Goal: Find specific page/section: Find specific page/section

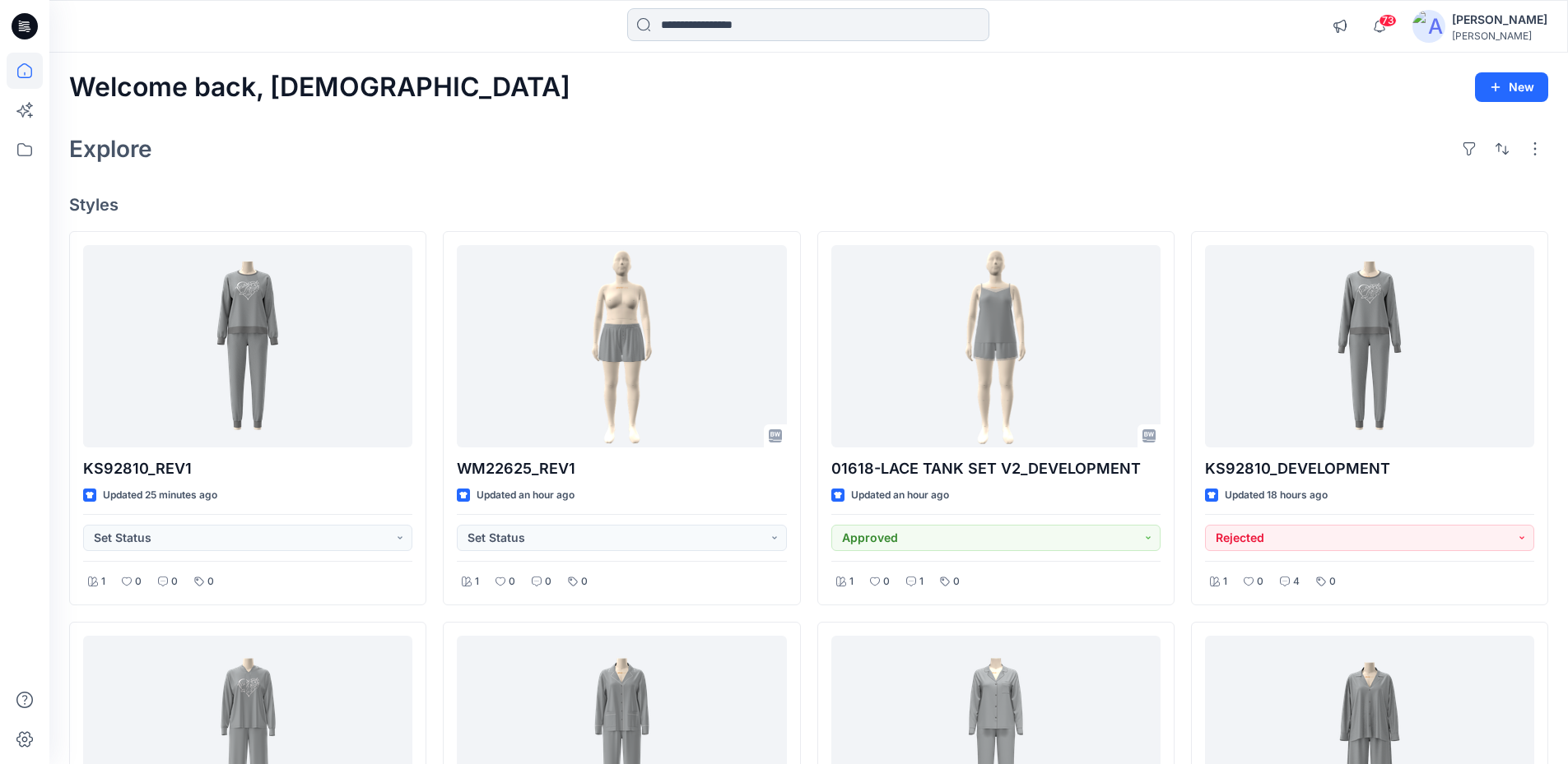
click at [704, 26] on input at bounding box center [807, 24] width 362 height 33
paste input "*******"
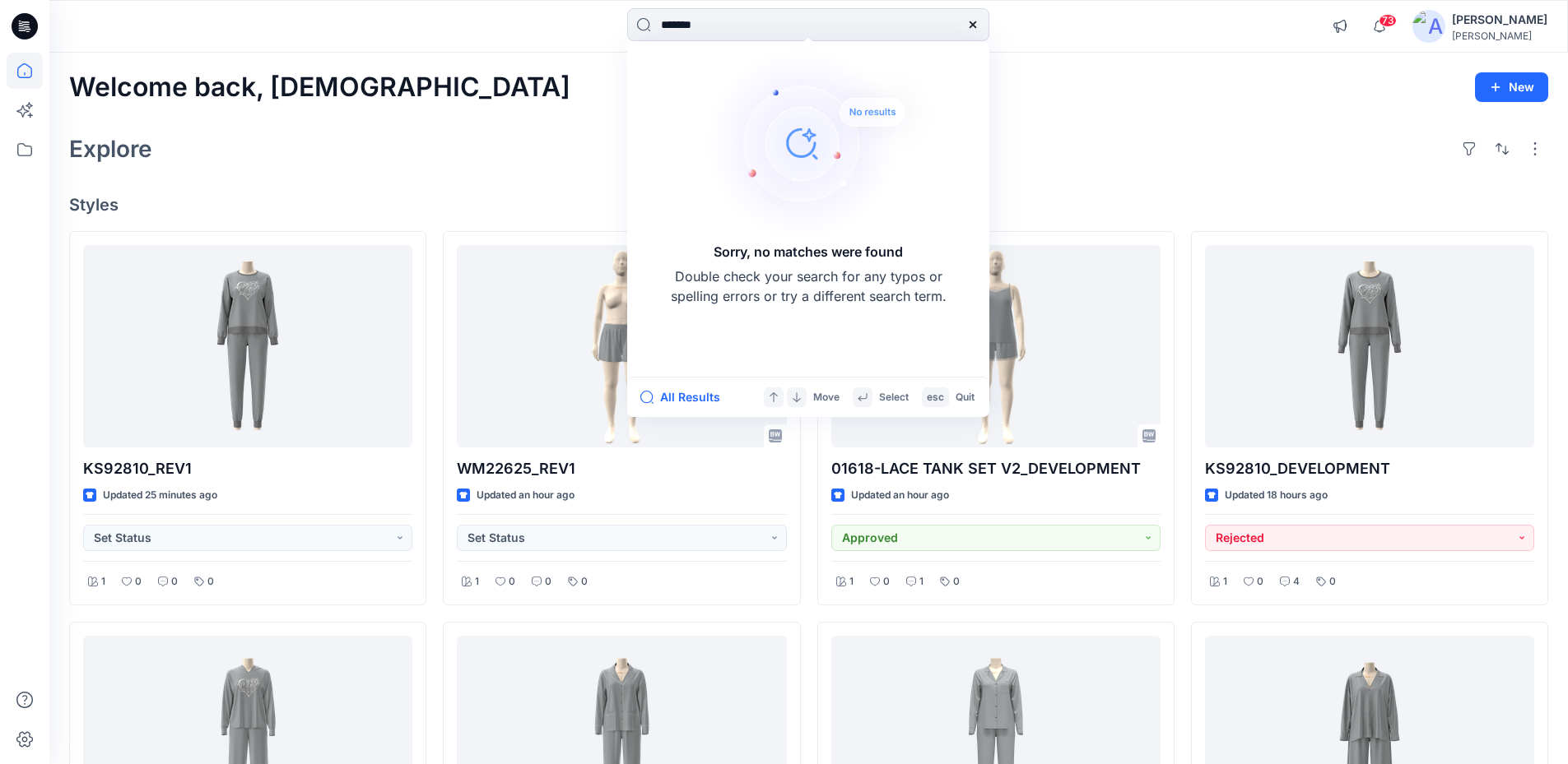
type input "*******"
click at [956, 17] on div at bounding box center [973, 24] width 33 height 33
click at [967, 24] on icon at bounding box center [973, 24] width 13 height 13
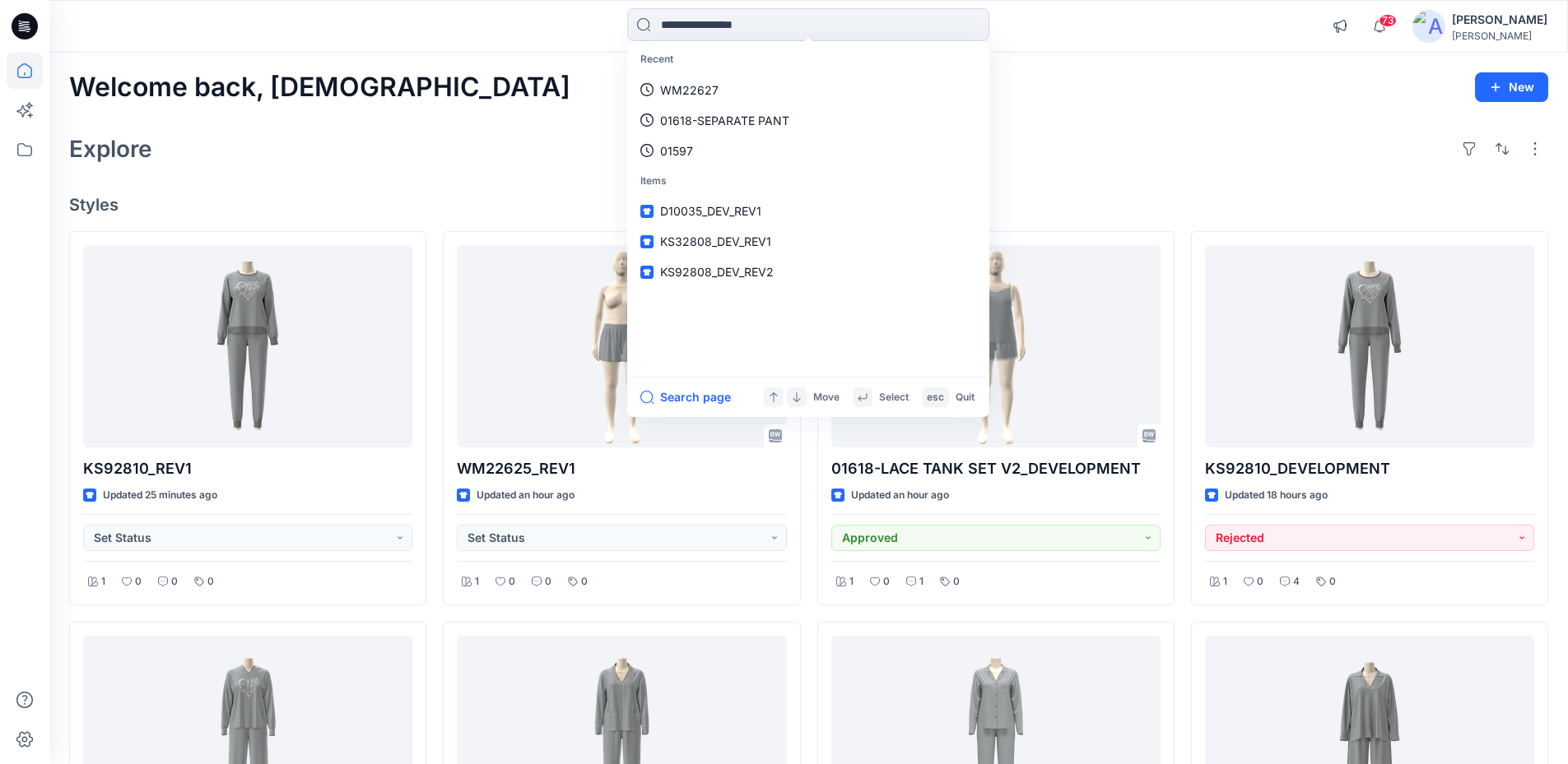
click at [1112, 64] on div "Welcome back, Haresh New Explore Styles KS92810_REV1 Updated 25 minutes ago Set…" at bounding box center [809, 760] width 1518 height 1415
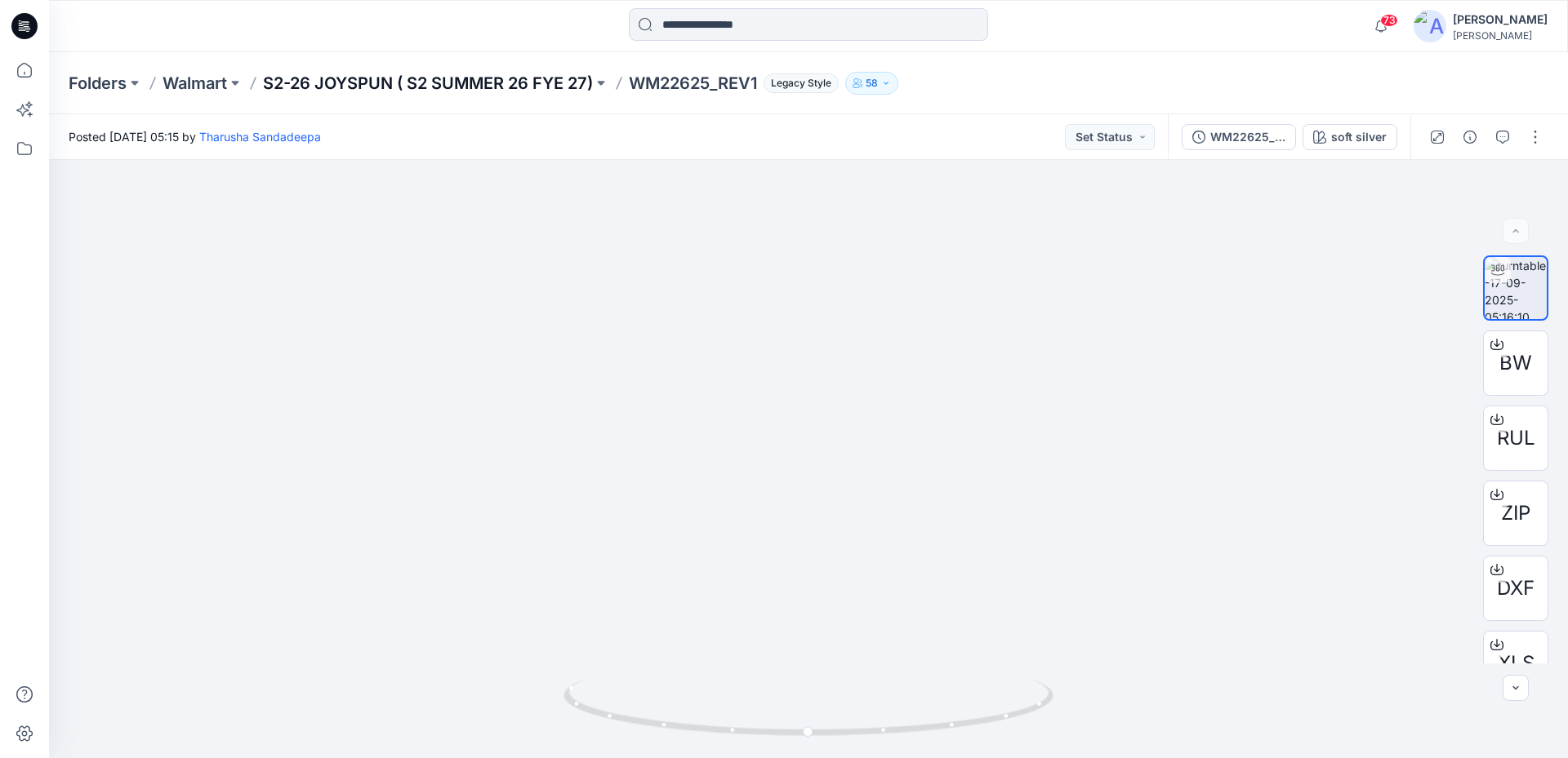
click at [429, 84] on p "S2-26 JOYSPUN ( S2 SUMMER 26 FYE 27)" at bounding box center [428, 83] width 330 height 23
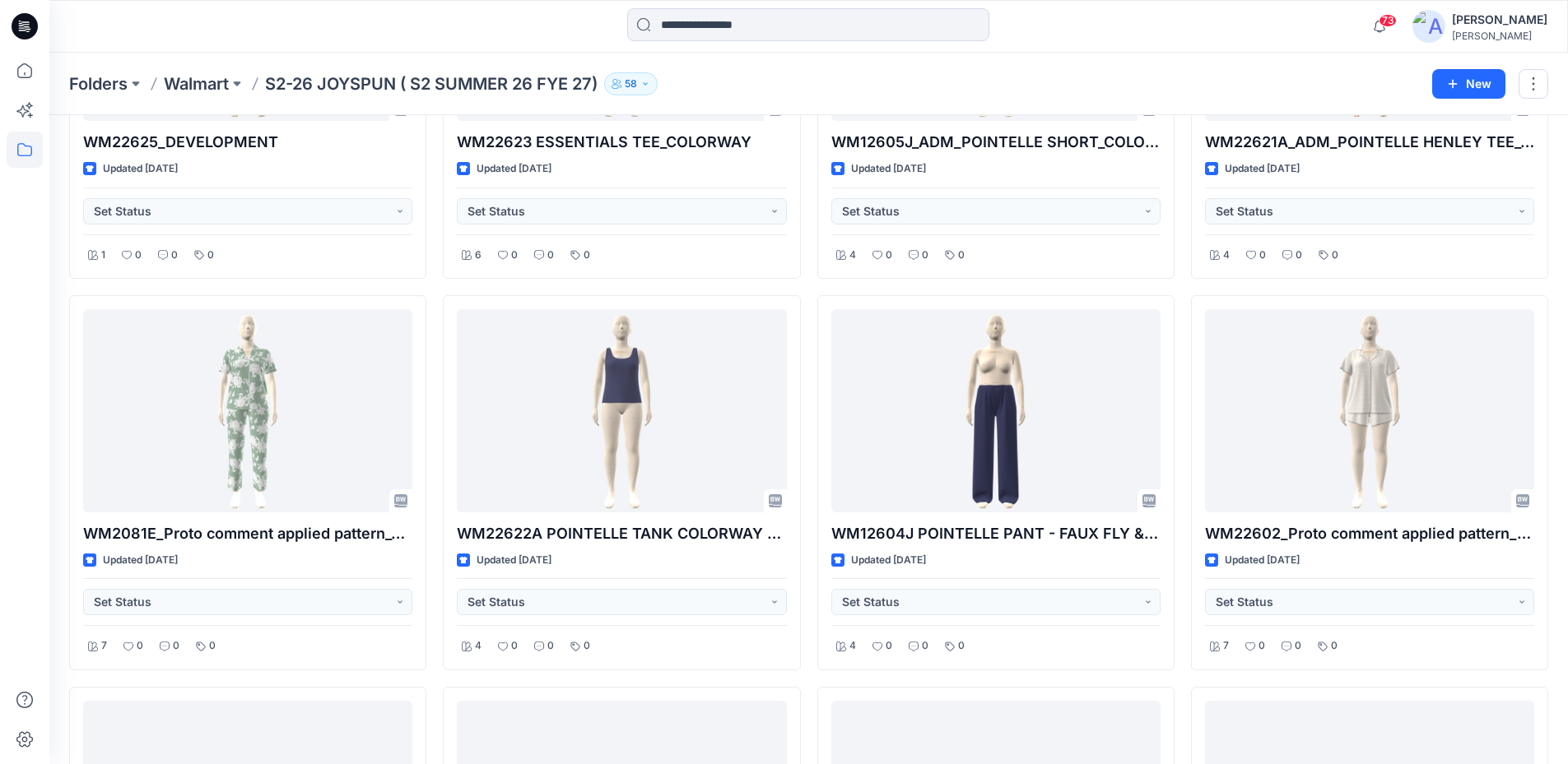
scroll to position [1068, 0]
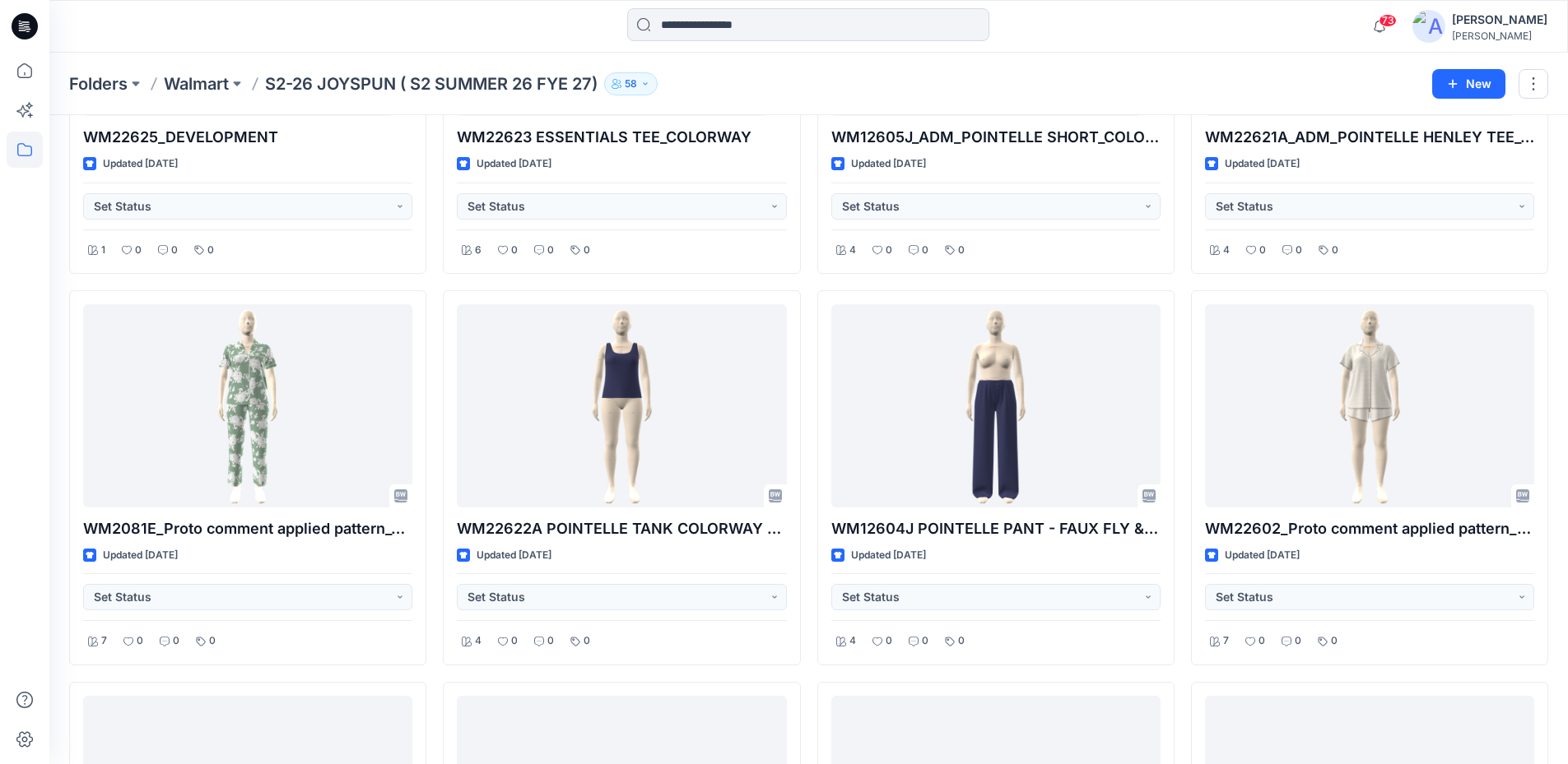
click at [780, 85] on div "Folders Walmart S2-26 JOYSPUN ( S2 SUMMER 26 FYE 27) 58" at bounding box center [744, 83] width 1350 height 23
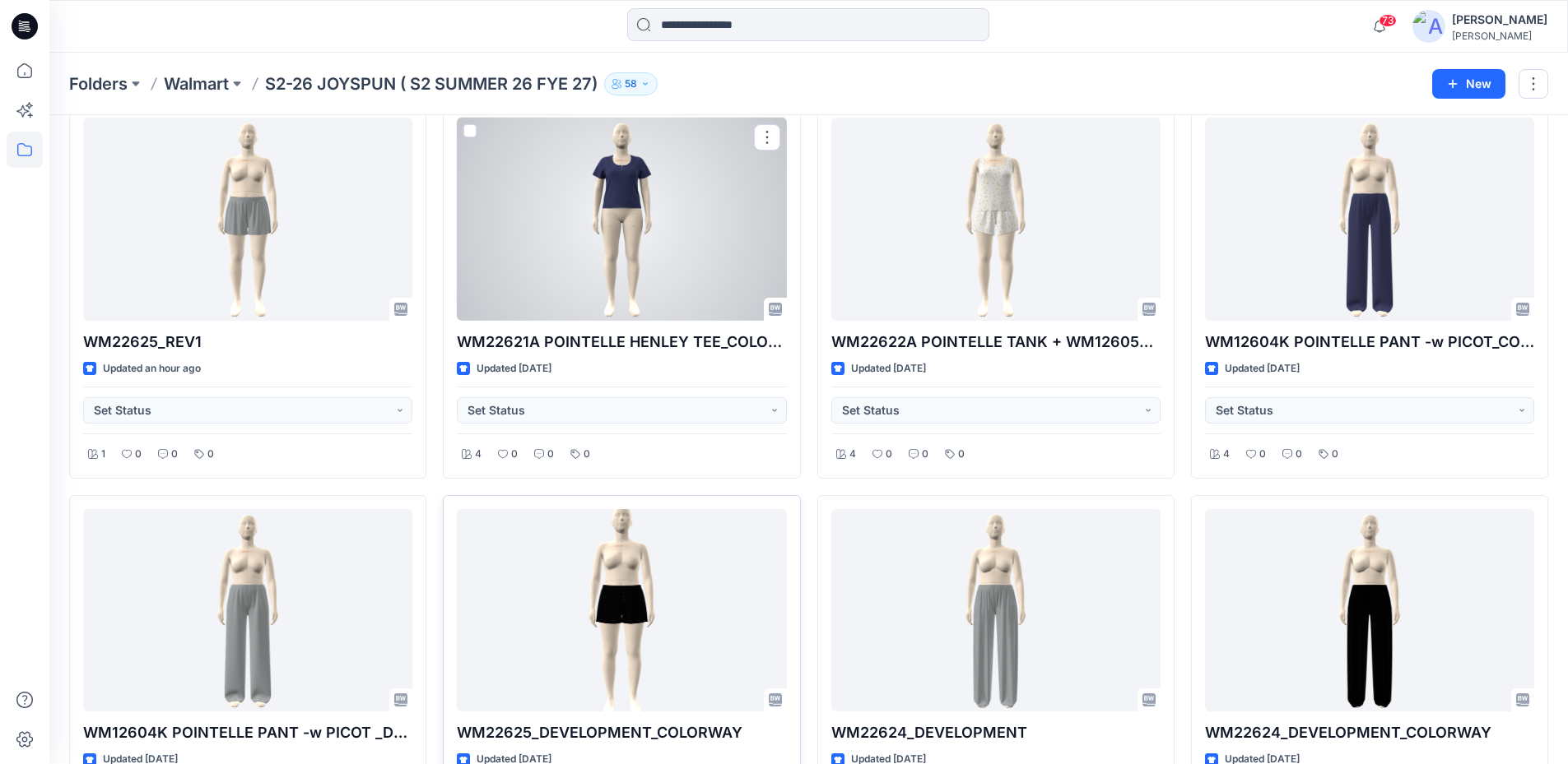
scroll to position [0, 0]
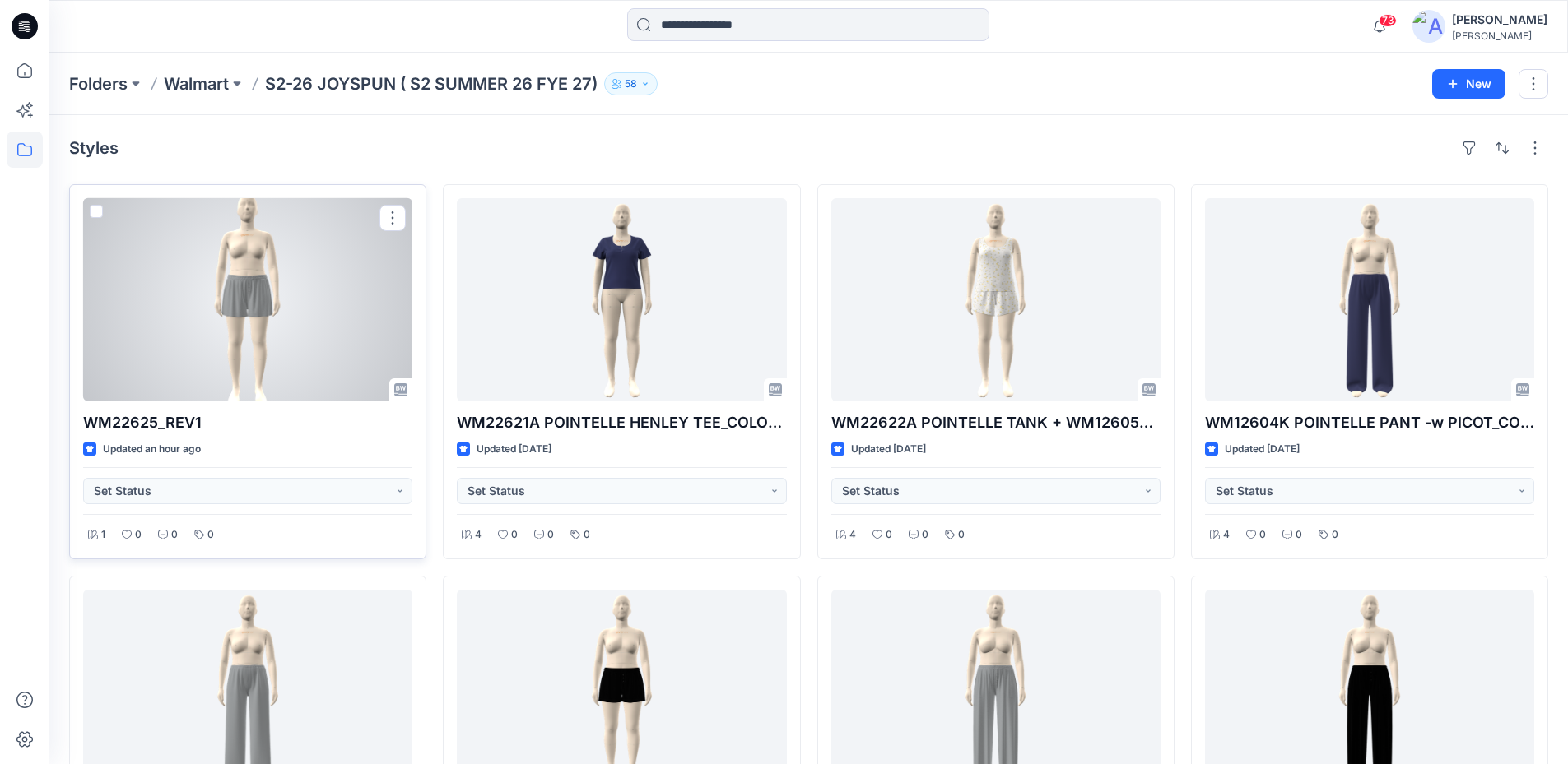
click at [307, 288] on div at bounding box center [248, 299] width 329 height 203
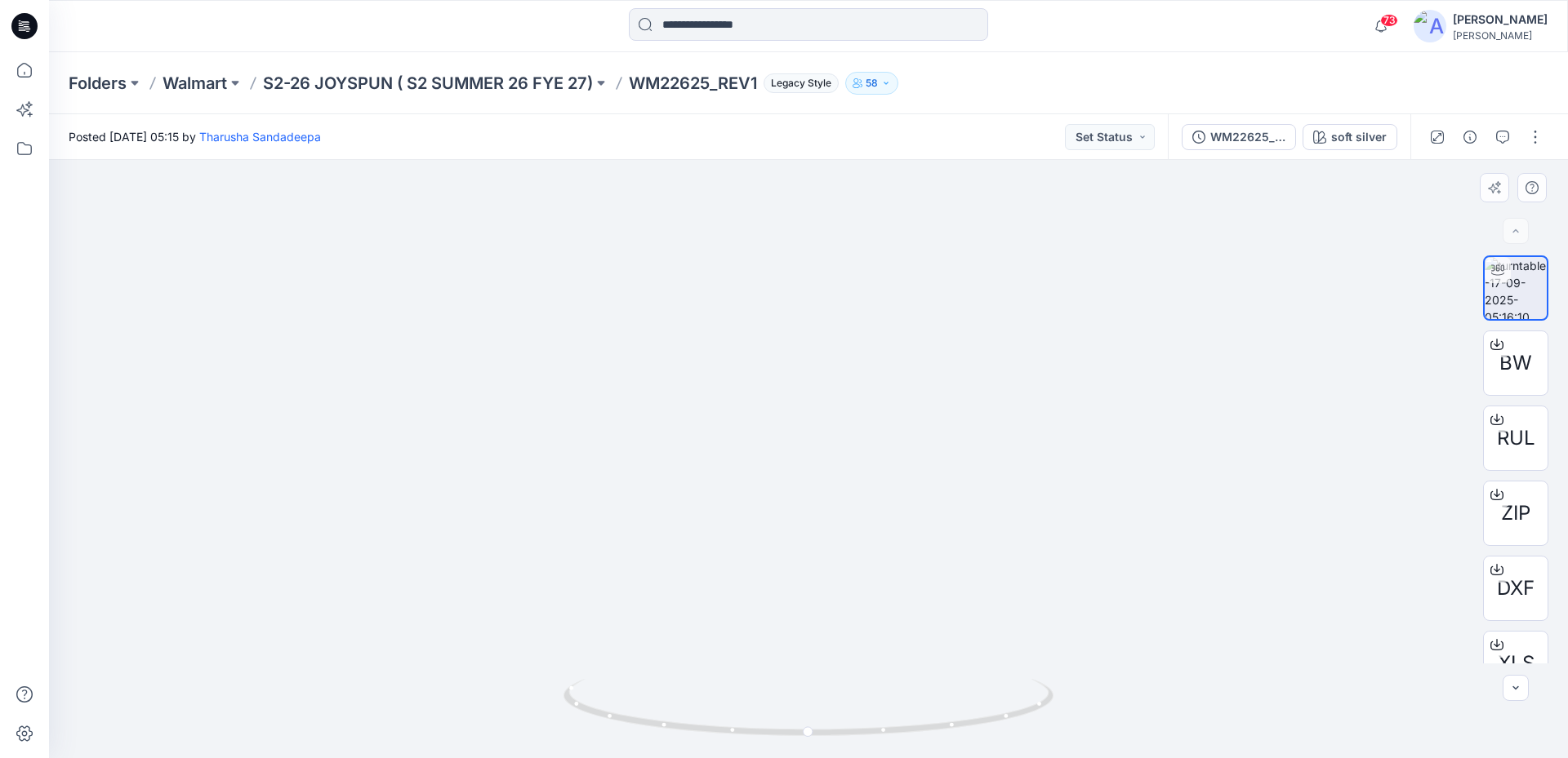
click at [841, 389] on img at bounding box center [809, 211] width 603 height 1095
drag, startPoint x: 981, startPoint y: 719, endPoint x: 921, endPoint y: 719, distance: 60.0
drag, startPoint x: 921, startPoint y: 719, endPoint x: 1060, endPoint y: 721, distance: 139.0
click at [1060, 721] on div at bounding box center [809, 458] width 1519 height 598
click at [318, 79] on p "S2-26 JOYSPUN ( S2 SUMMER 26 FYE 27)" at bounding box center [428, 83] width 330 height 23
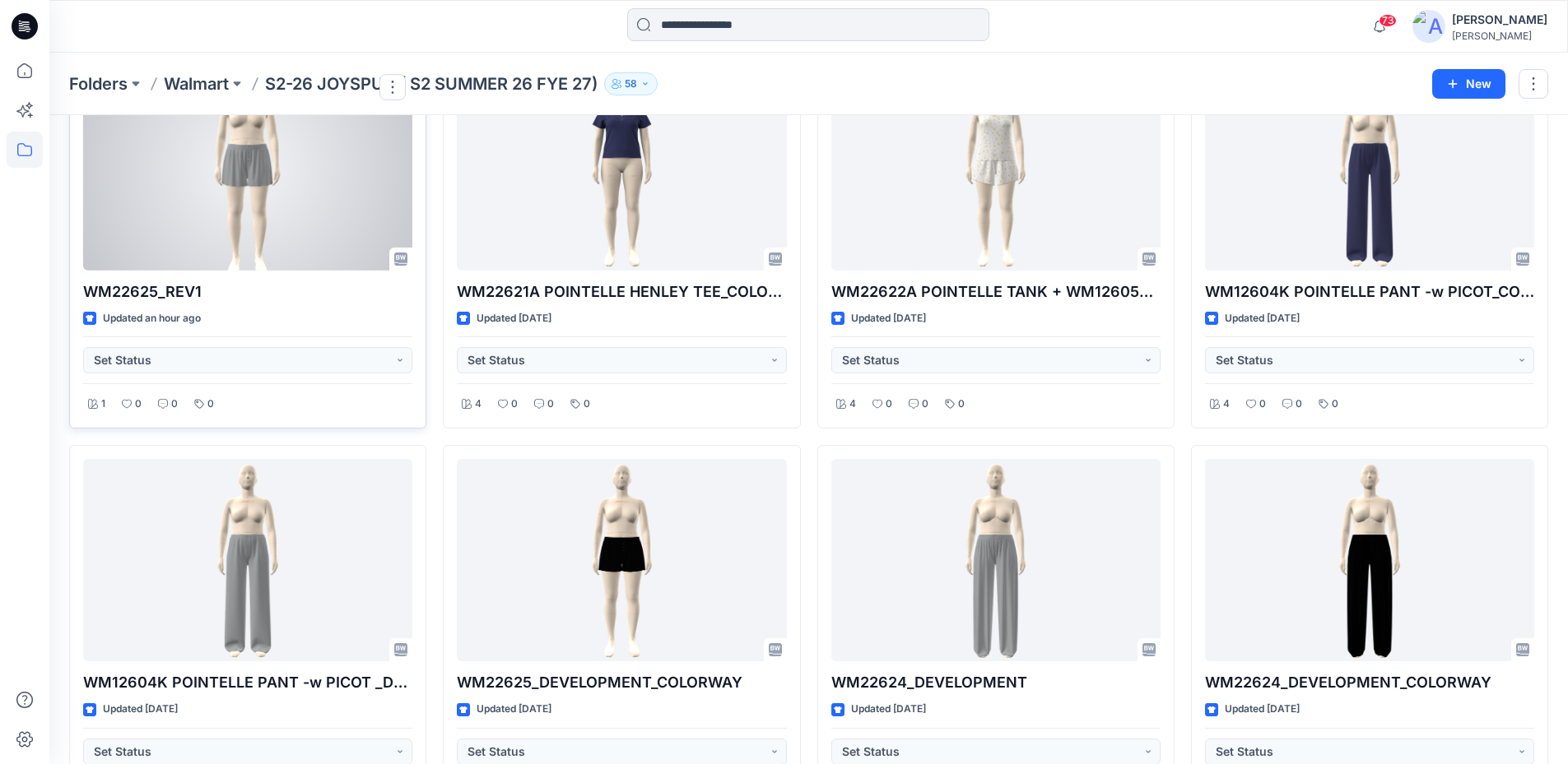
scroll to position [247, 0]
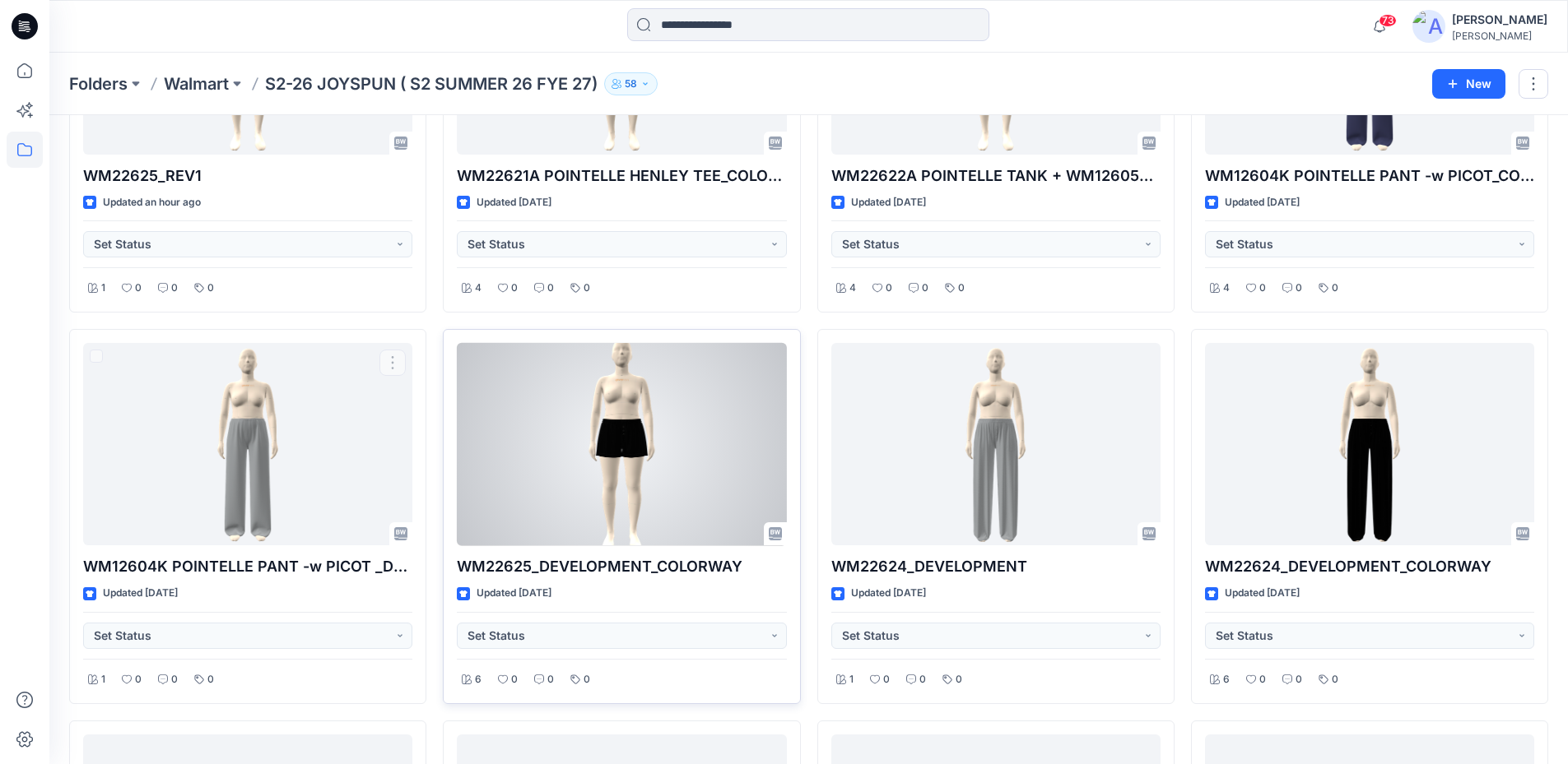
click at [552, 401] on div at bounding box center [622, 444] width 329 height 203
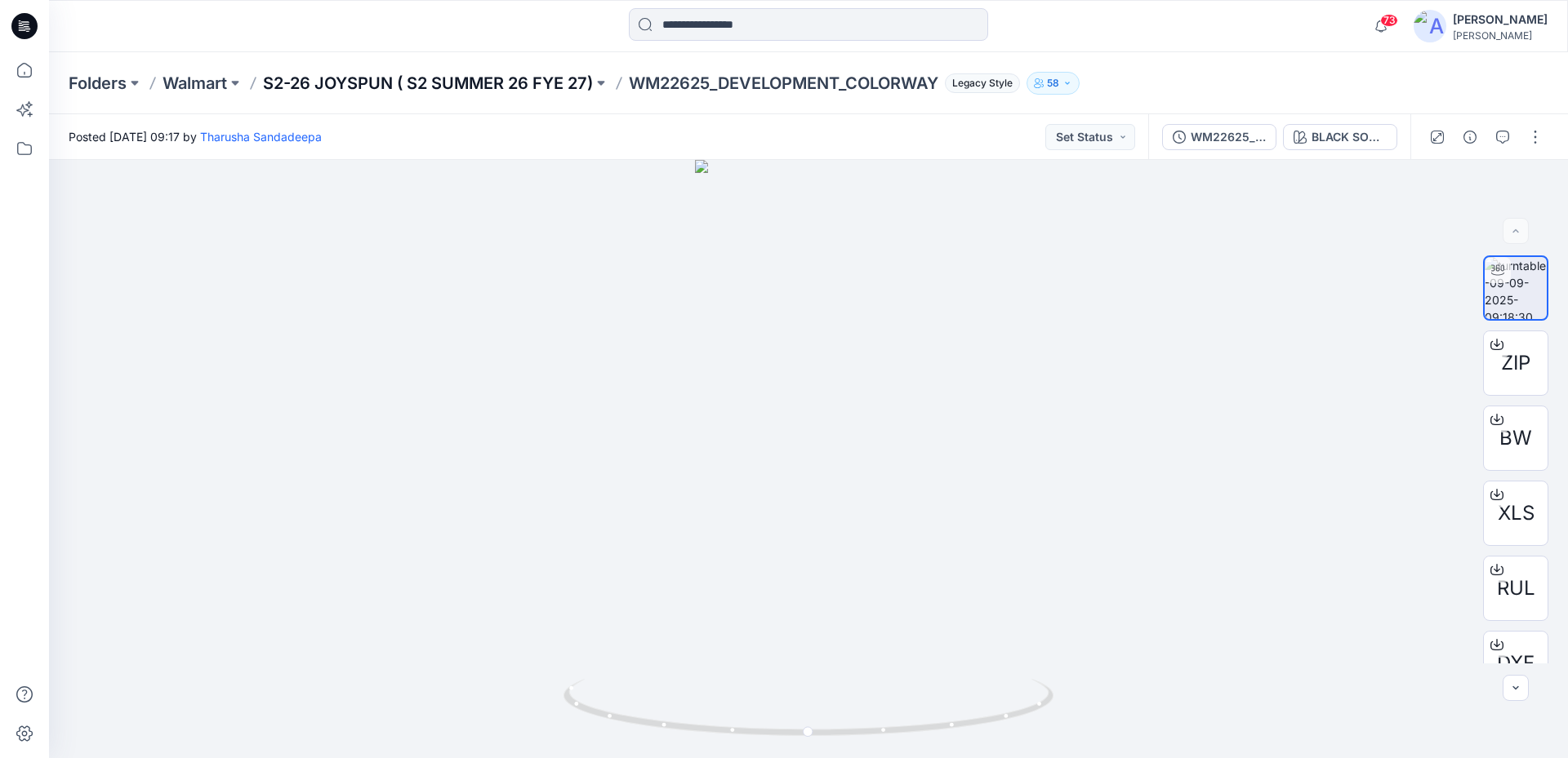
click at [340, 86] on p "S2-26 JOYSPUN ( S2 SUMMER 26 FYE 27)" at bounding box center [428, 83] width 330 height 23
drag, startPoint x: 1000, startPoint y: 723, endPoint x: 813, endPoint y: 713, distance: 187.3
click at [813, 714] on icon at bounding box center [810, 709] width 494 height 61
drag, startPoint x: 907, startPoint y: 739, endPoint x: 851, endPoint y: 736, distance: 56.1
click at [851, 736] on icon at bounding box center [810, 709] width 494 height 61
